Goal: Information Seeking & Learning: Learn about a topic

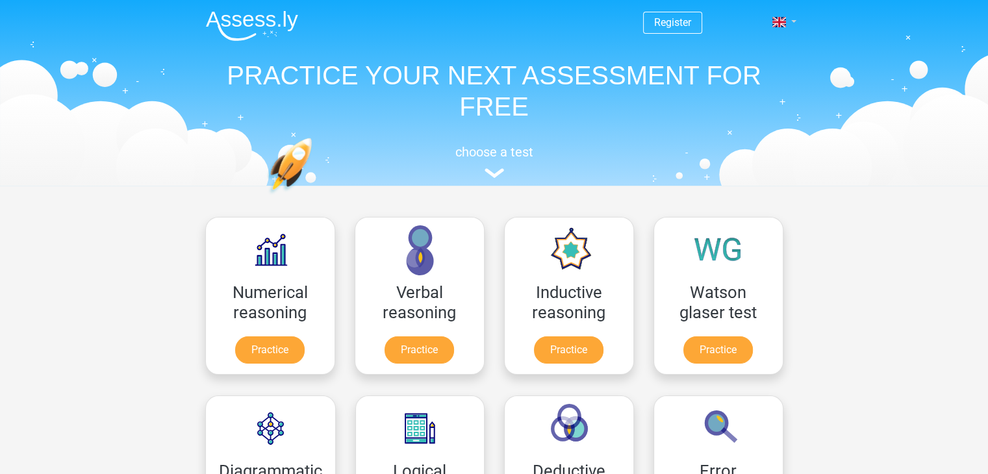
click at [793, 16] on link at bounding box center [780, 22] width 26 height 16
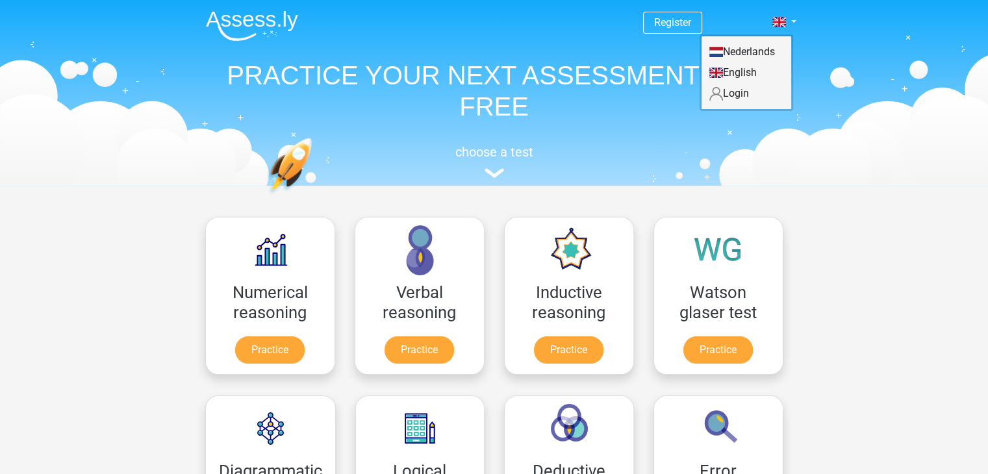
click at [971, 42] on header "Register Nederlands English" at bounding box center [494, 93] width 988 height 186
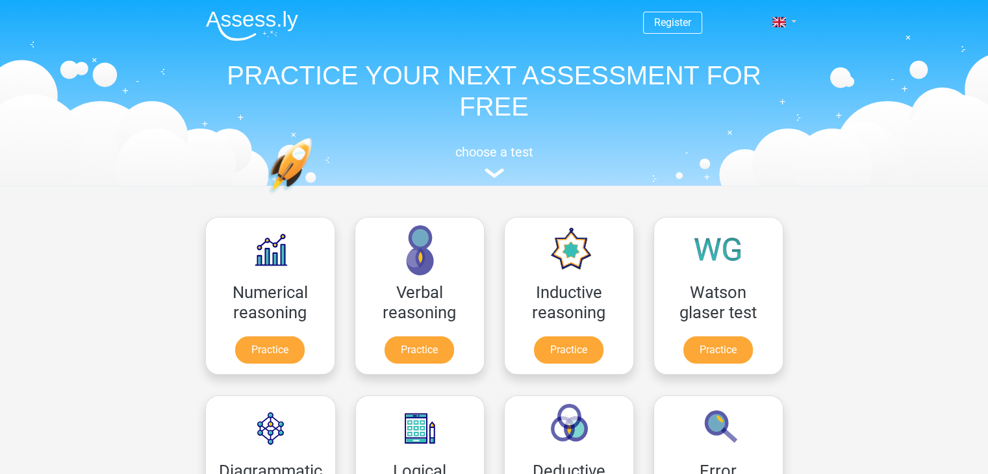
click at [788, 21] on link at bounding box center [780, 22] width 26 height 16
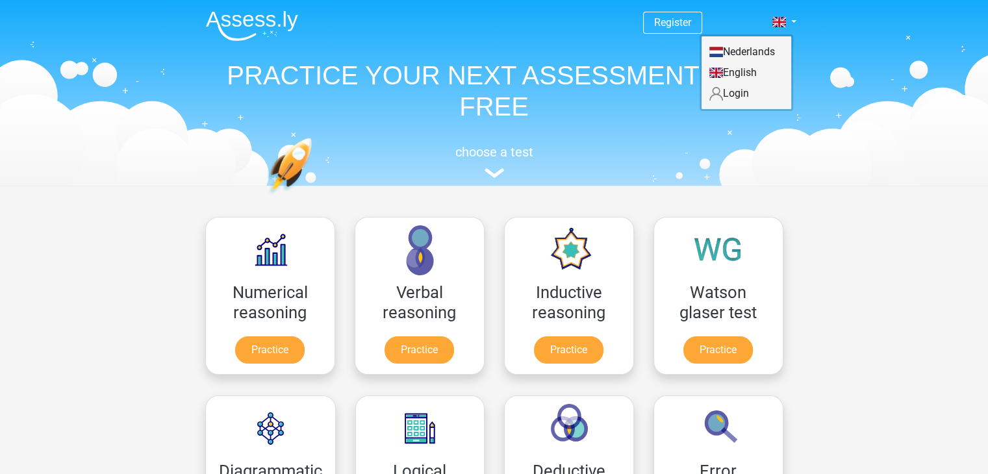
click at [973, 88] on header "Register Nederlands English" at bounding box center [494, 93] width 988 height 186
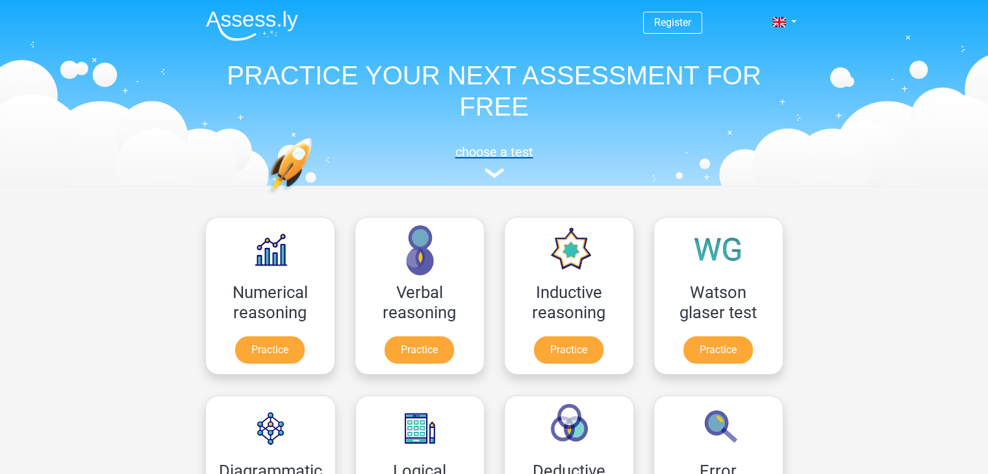
click at [499, 146] on h5 "choose a test" at bounding box center [495, 152] width 598 height 16
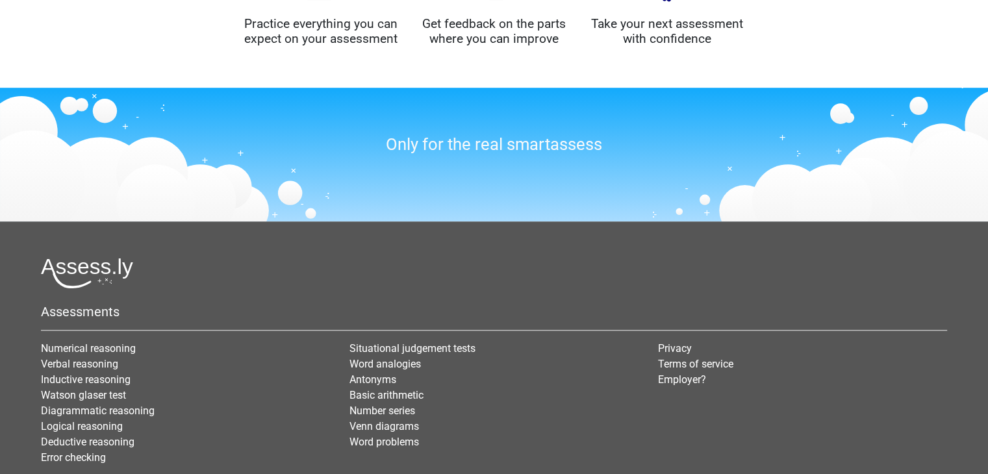
scroll to position [1178, 0]
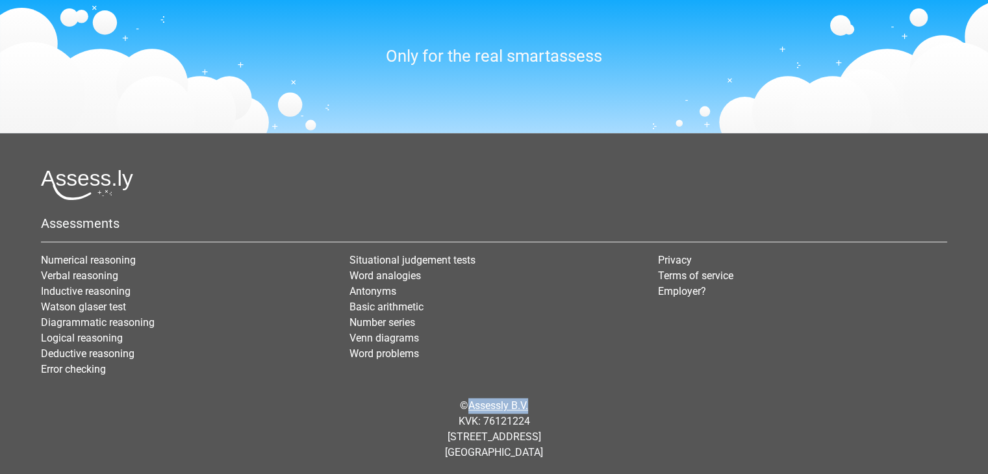
drag, startPoint x: 580, startPoint y: 389, endPoint x: 471, endPoint y: 401, distance: 110.5
click at [471, 401] on div "© Assessly B.V. KVK: 76121224 [STREET_ADDRESS]" at bounding box center [494, 429] width 926 height 83
